Goal: Transaction & Acquisition: Obtain resource

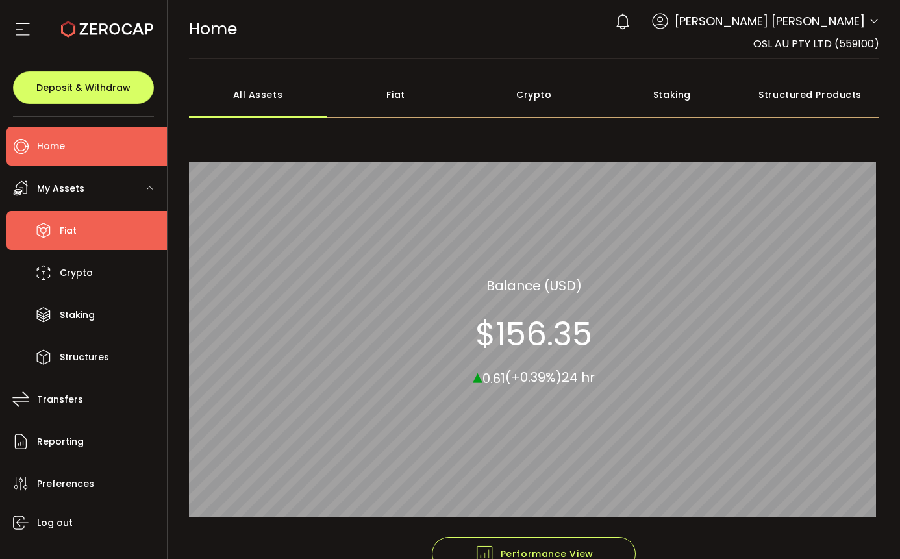
click at [90, 233] on li "Fiat" at bounding box center [86, 230] width 160 height 39
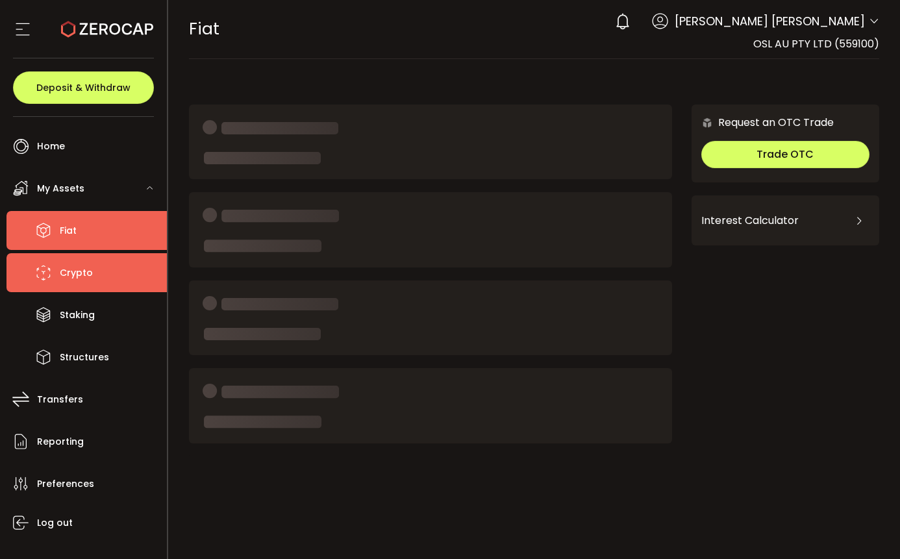
click at [93, 277] on li "Crypto" at bounding box center [86, 272] width 160 height 39
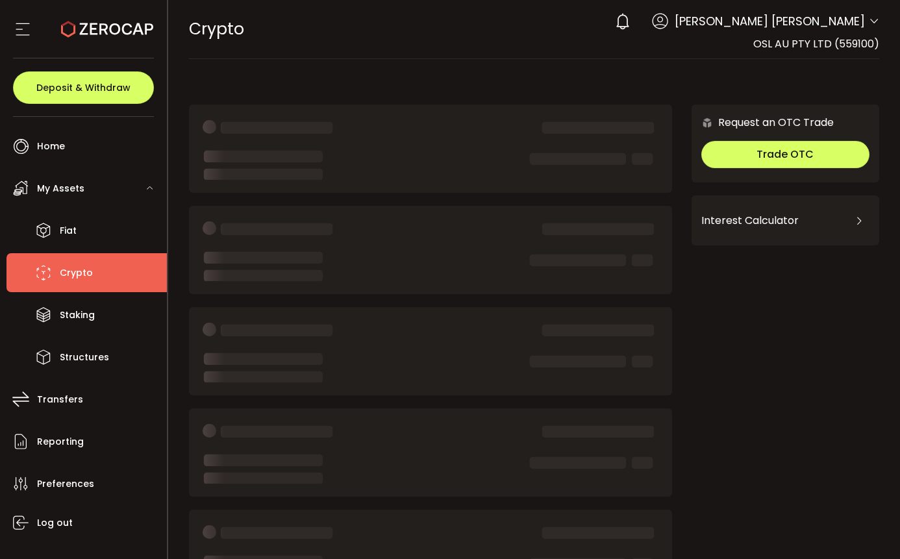
click at [101, 66] on div "Deposit & Withdraw" at bounding box center [83, 87] width 141 height 58
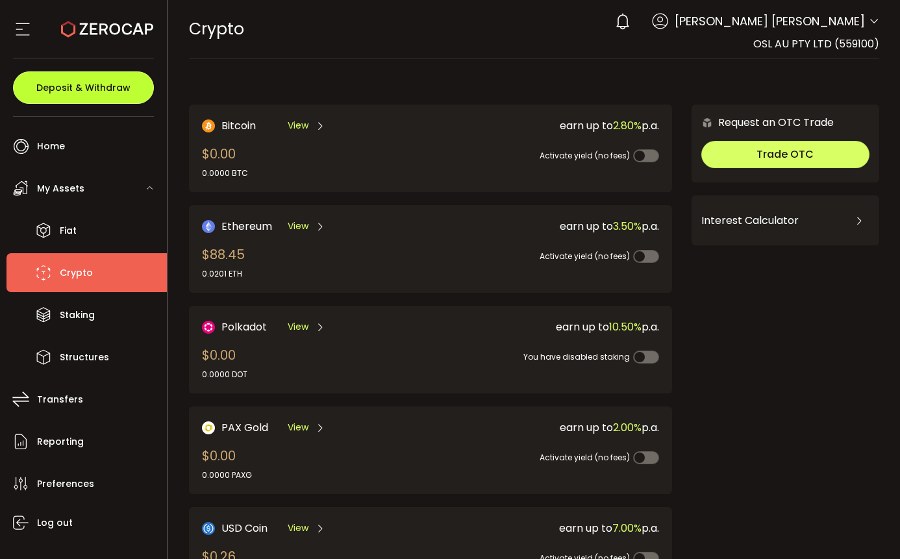
click at [101, 85] on span "Deposit & Withdraw" at bounding box center [83, 87] width 94 height 9
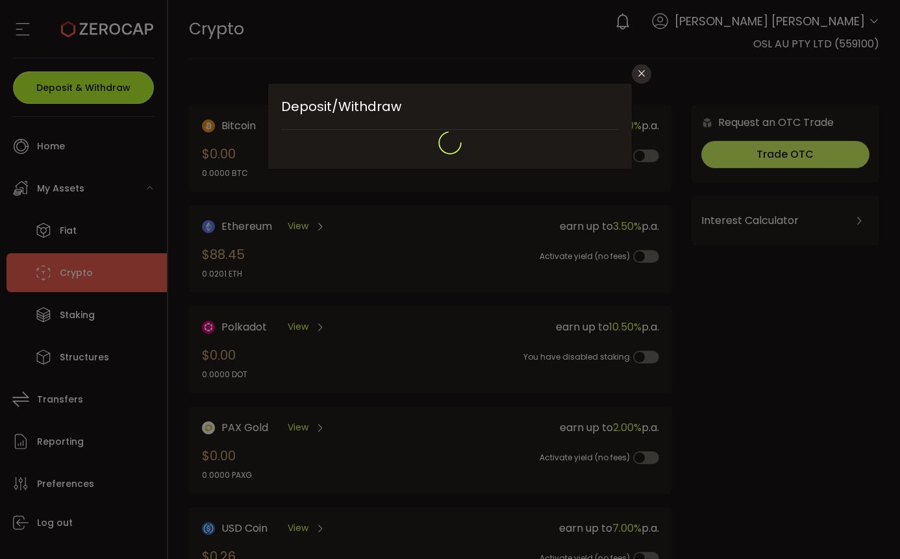
type input "**********"
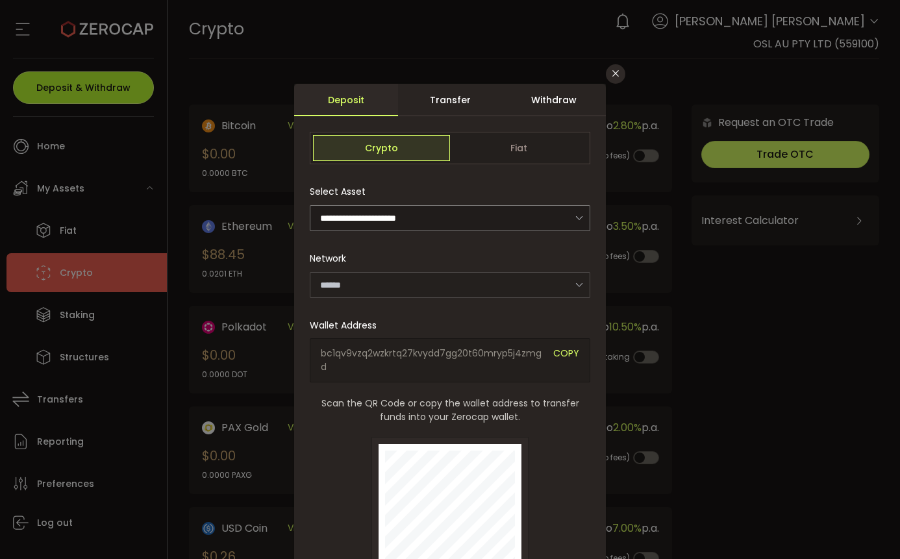
type input "*******"
click at [433, 357] on span "bc1qv9vzq2wzkrtq27kvydd7gg20t60mryp5j4zmgd" at bounding box center [432, 360] width 223 height 27
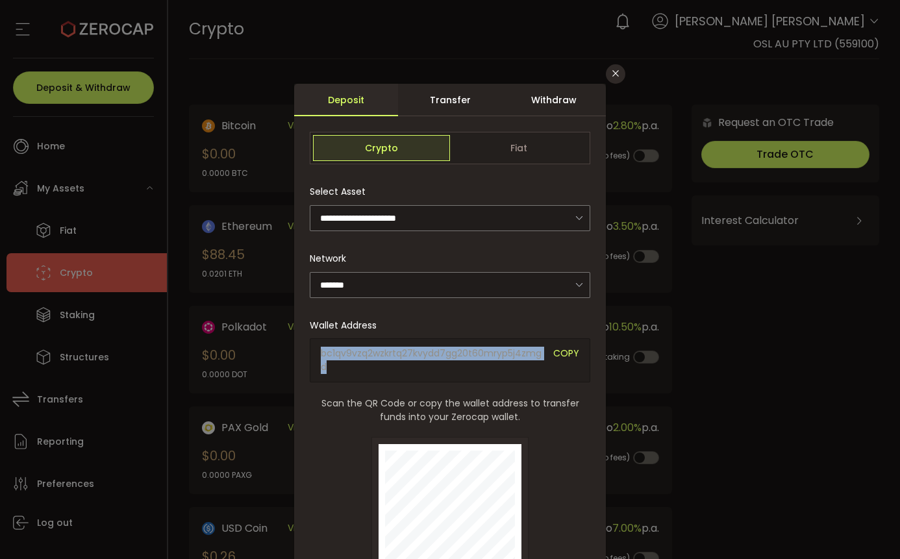
click at [433, 357] on span "bc1qv9vzq2wzkrtq27kvydd7gg20t60mryp5j4zmgd" at bounding box center [432, 360] width 223 height 27
copy span "bc1qv9vzq2wzkrtq27kvydd7gg20t60mryp5j4zmgd"
click at [526, 410] on span "Scan the QR Code or copy the wallet address to transfer funds into your Zerocap…" at bounding box center [450, 410] width 281 height 27
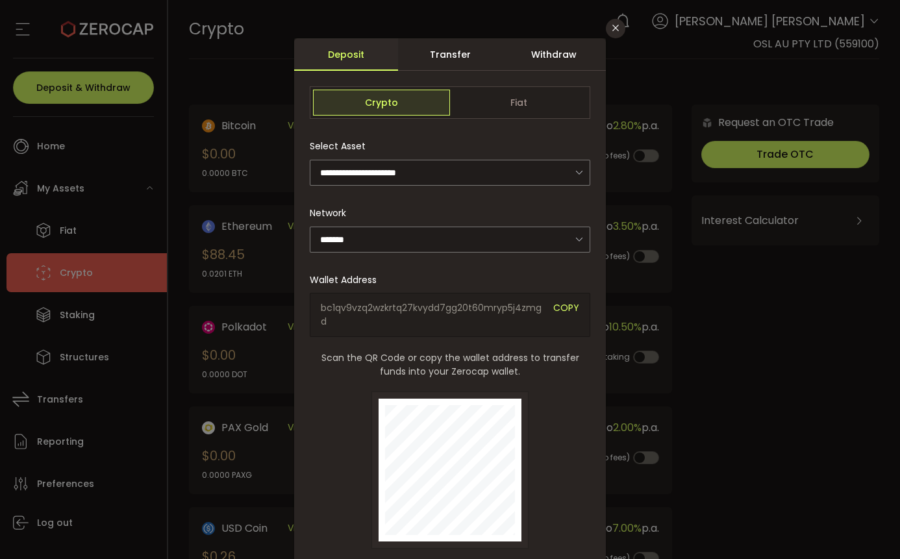
scroll to position [46, 0]
click at [511, 313] on span "bc1qv9vzq2wzkrtq27kvydd7gg20t60mryp5j4zmgd" at bounding box center [432, 314] width 223 height 27
click at [475, 310] on span "bc1qv9vzq2wzkrtq27kvydd7gg20t60mryp5j4zmgd" at bounding box center [432, 314] width 223 height 27
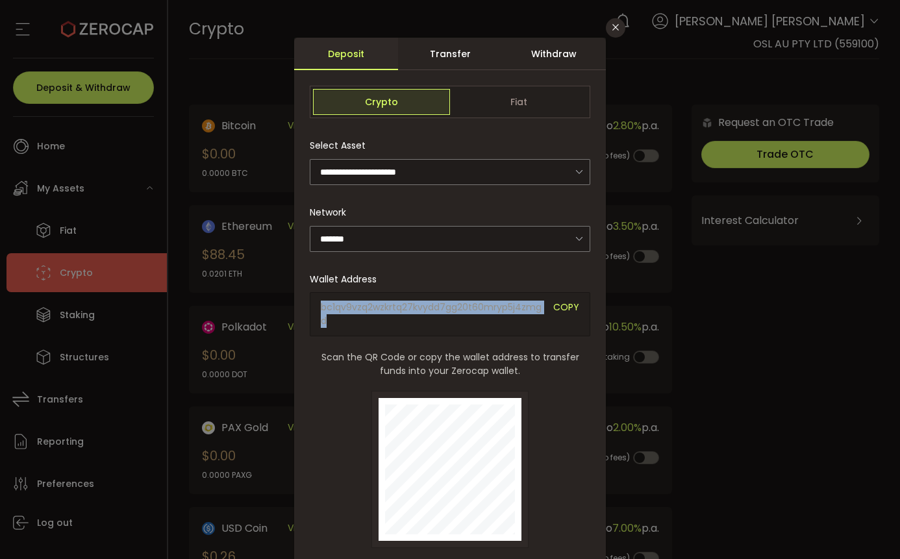
copy span "bc1qv9vzq2wzkrtq27kvydd7gg20t60mryp5j4zmgd"
click at [512, 323] on span "bc1qv9vzq2wzkrtq27kvydd7gg20t60mryp5j4zmgd" at bounding box center [432, 314] width 223 height 27
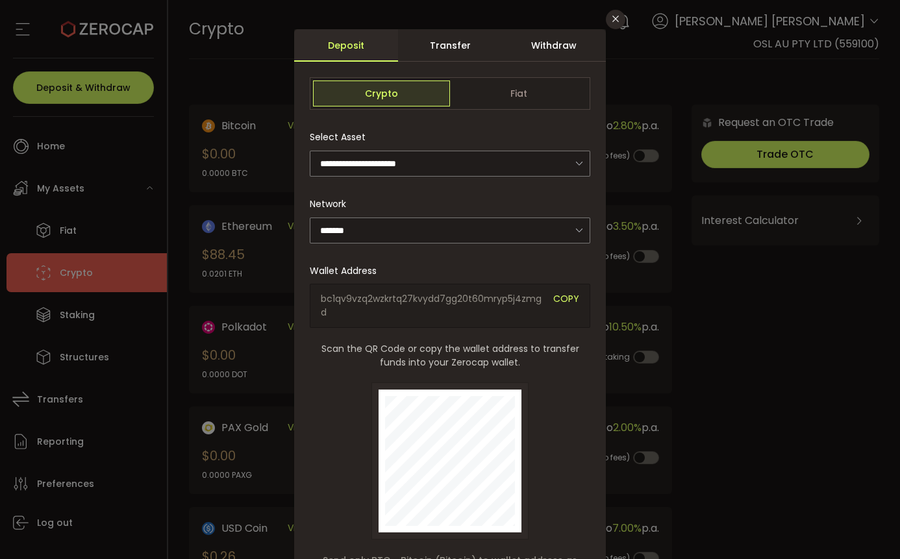
scroll to position [57, 0]
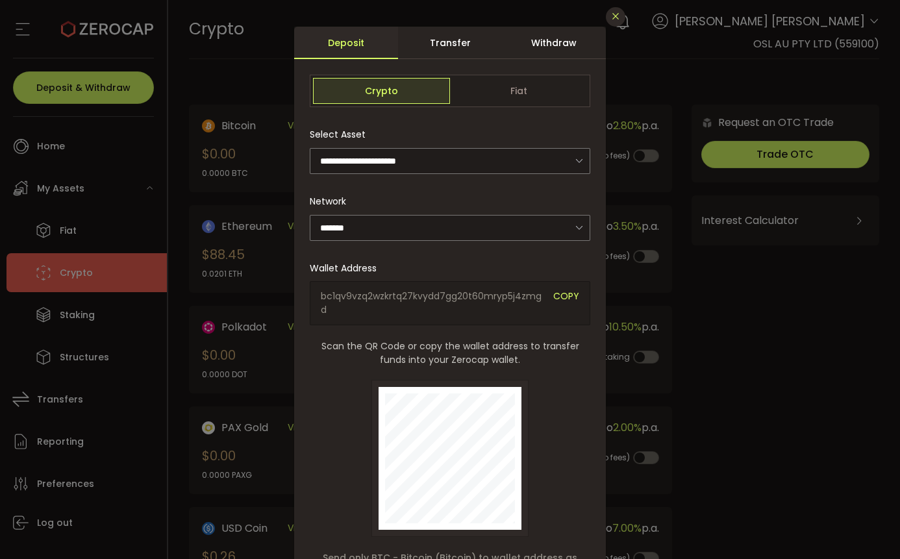
click at [613, 19] on icon "Close" at bounding box center [616, 16] width 10 height 10
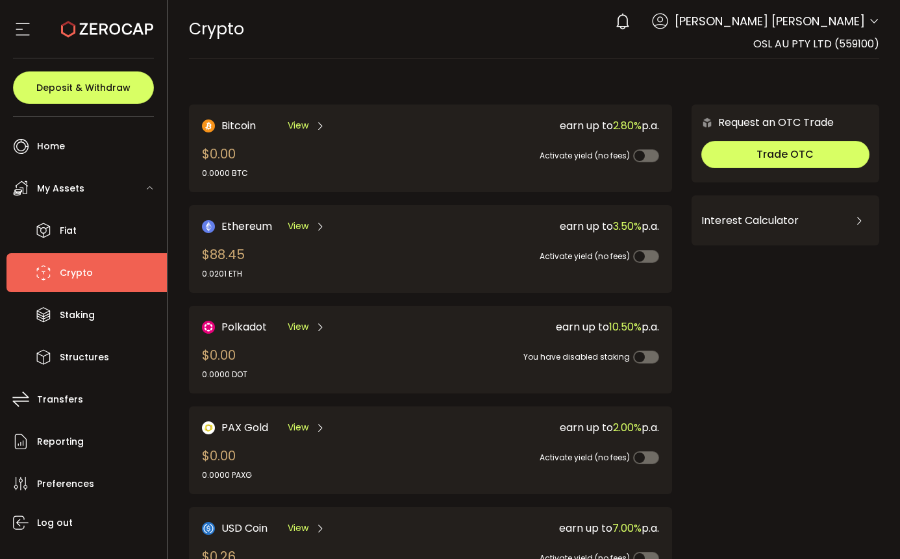
click at [92, 67] on div "Deposit & Withdraw" at bounding box center [83, 87] width 141 height 58
click at [106, 108] on div "Deposit & Withdraw" at bounding box center [83, 87] width 141 height 58
click at [118, 95] on button "Deposit & Withdraw" at bounding box center [83, 87] width 141 height 32
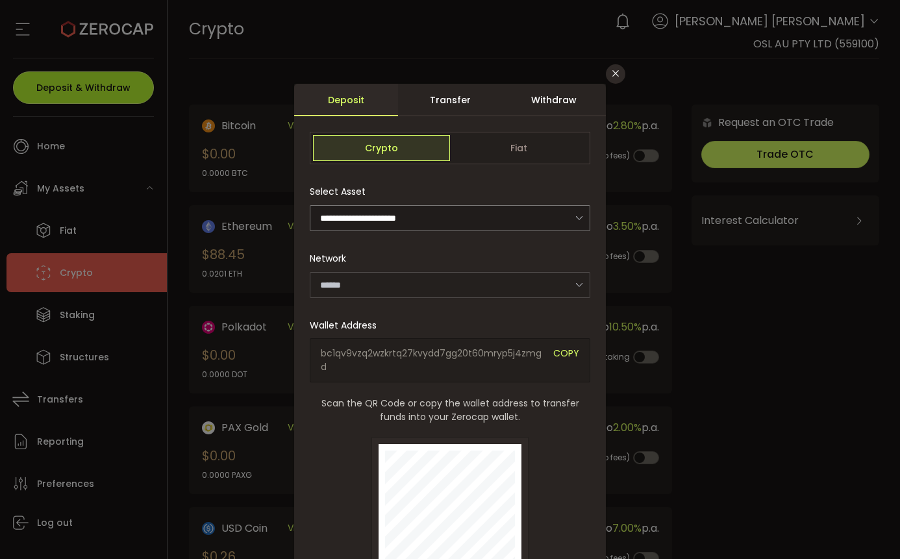
type input "*******"
click at [579, 108] on div "Withdraw" at bounding box center [554, 100] width 104 height 32
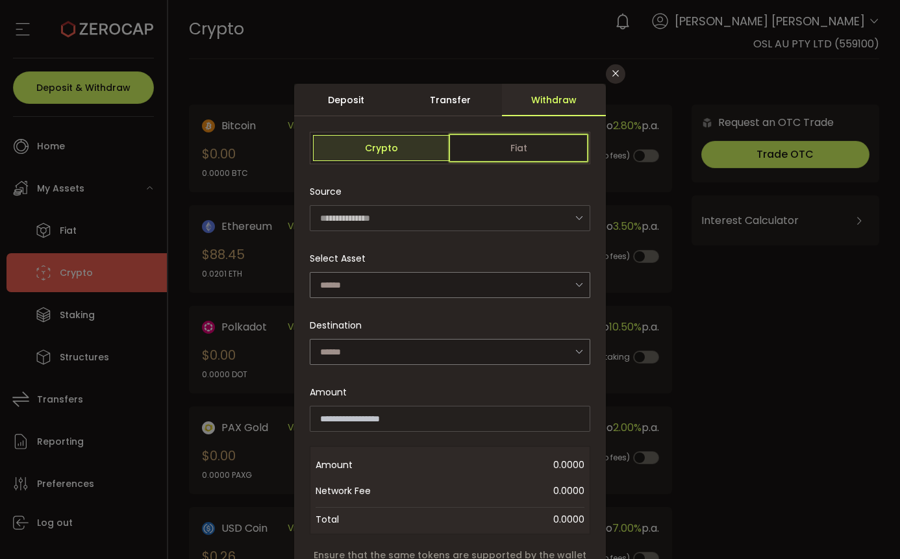
click at [520, 149] on span "Fiat" at bounding box center [518, 148] width 137 height 26
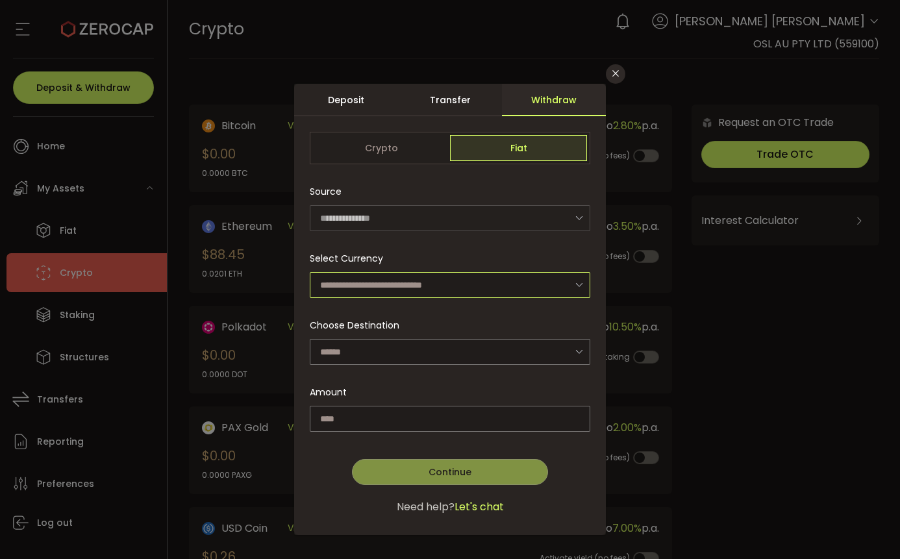
click at [435, 292] on input "dialog" at bounding box center [450, 285] width 281 height 26
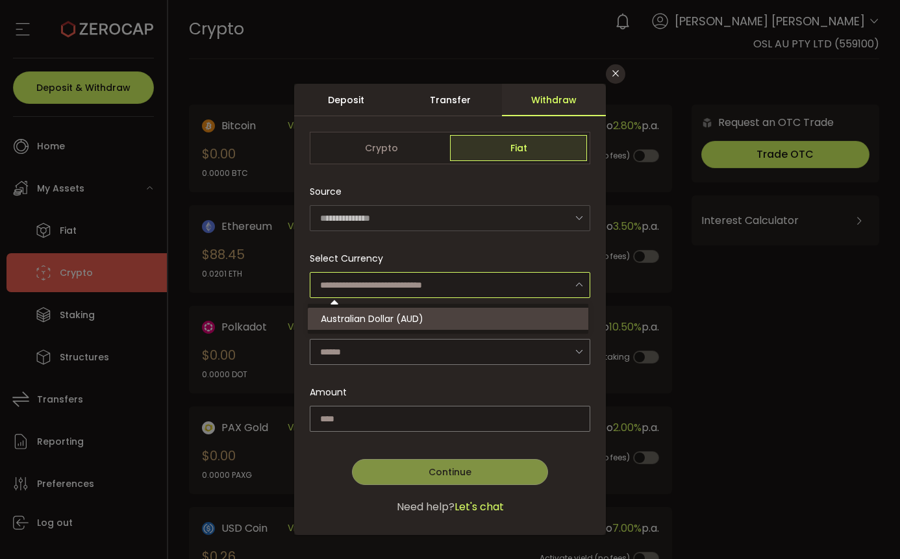
click at [425, 314] on li "Australian Dollar (AUD)" at bounding box center [450, 319] width 284 height 22
type input "**********"
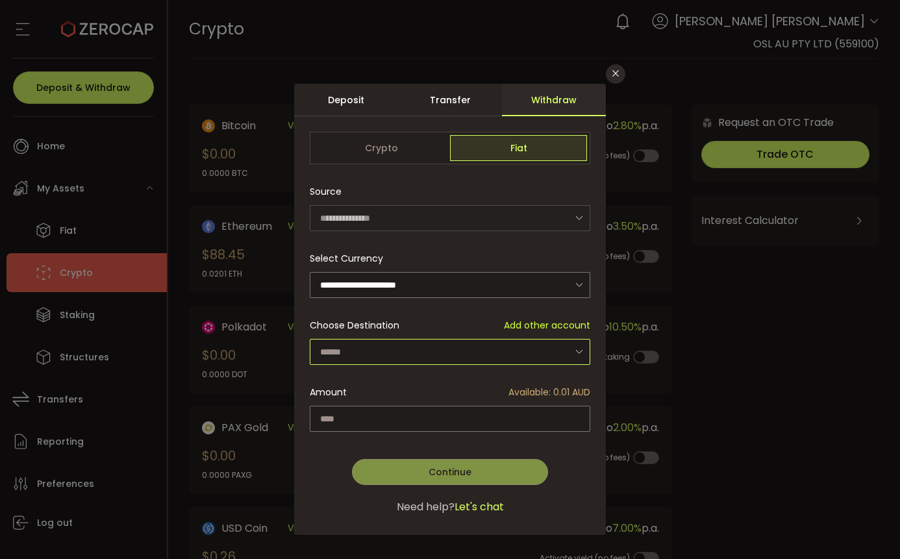
click at [446, 348] on input "dialog" at bounding box center [450, 352] width 281 height 26
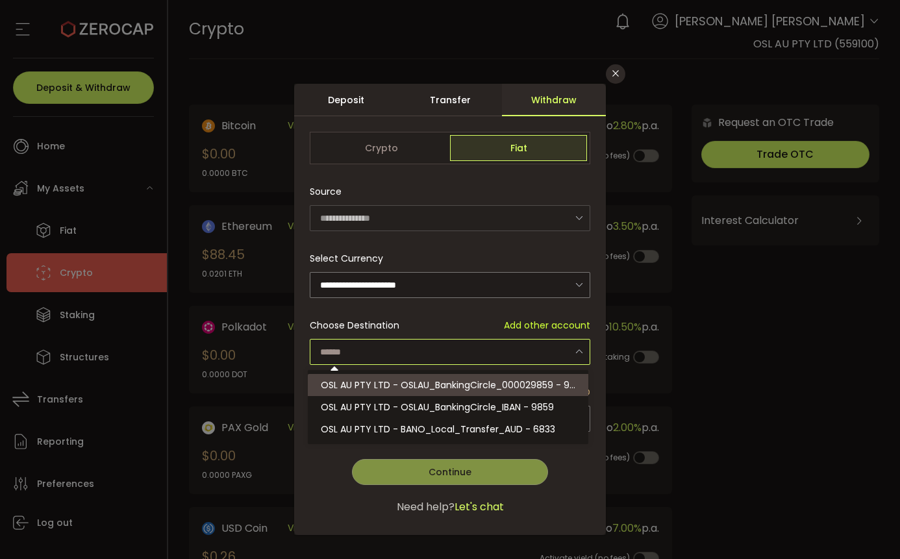
click at [530, 386] on span "OSL AU PTY LTD - OSLAU_BankingCircle_000029859 - 9859" at bounding box center [454, 385] width 266 height 13
type input "**********"
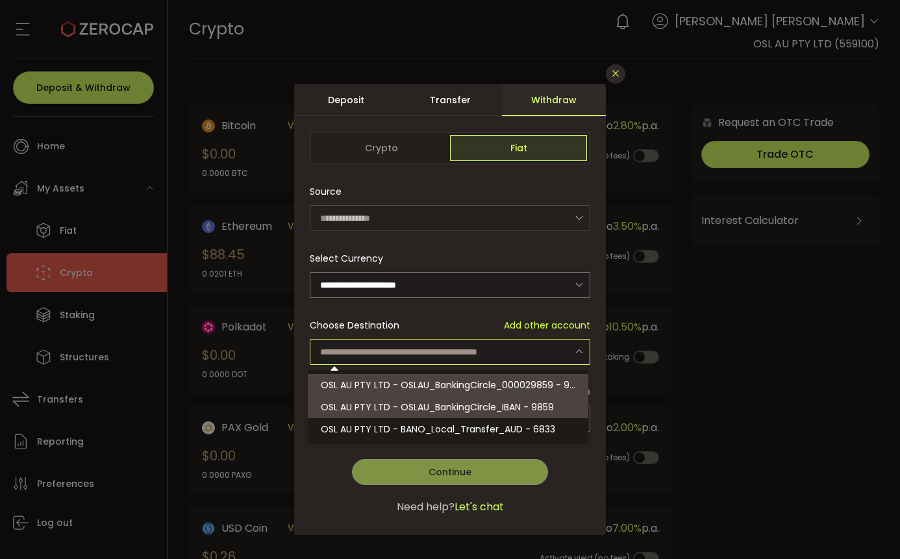
click at [616, 71] on icon "Close" at bounding box center [616, 73] width 10 height 10
type input "**********"
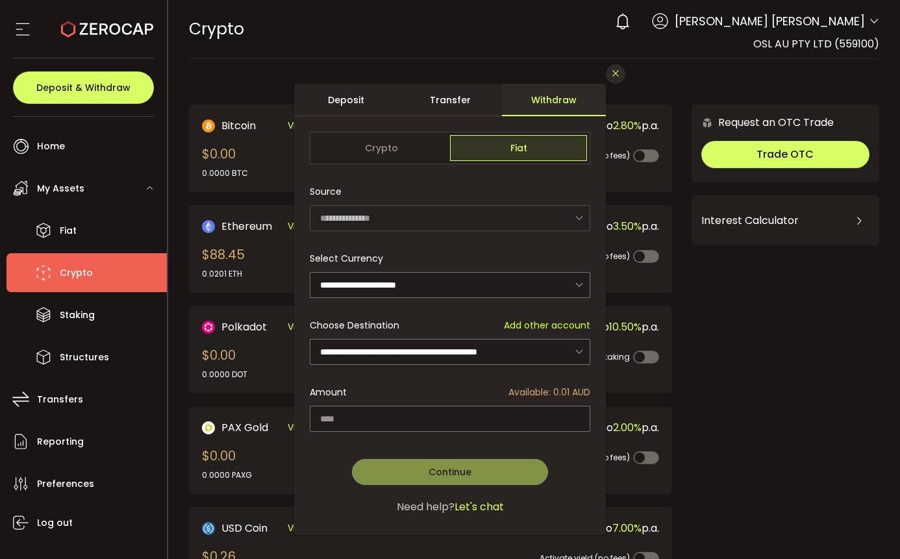
click at [616, 71] on button "Close" at bounding box center [615, 73] width 19 height 19
